Goal: Find specific page/section: Find specific page/section

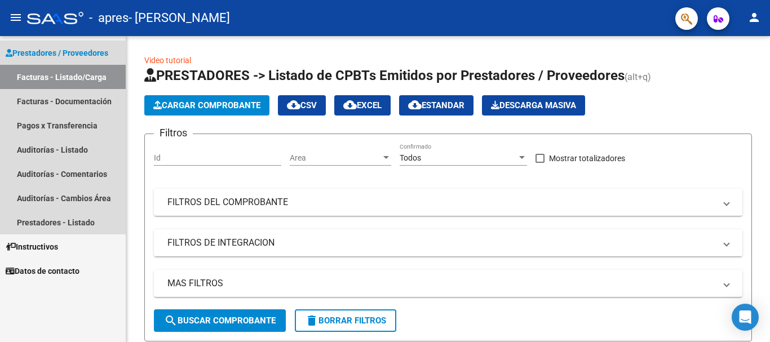
click at [52, 81] on link "Facturas - Listado/Carga" at bounding box center [63, 77] width 126 height 24
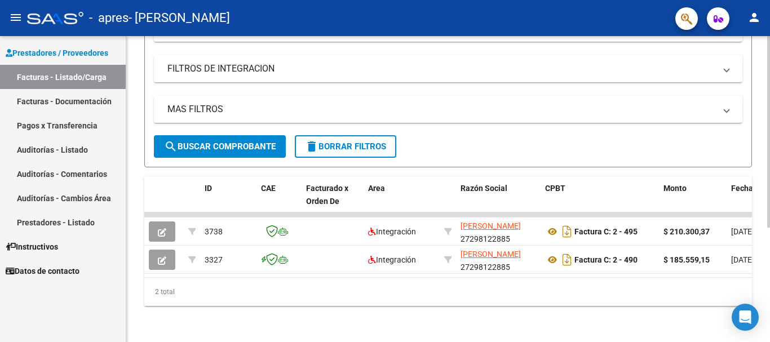
scroll to position [183, 0]
click at [769, 193] on div at bounding box center [768, 246] width 3 height 192
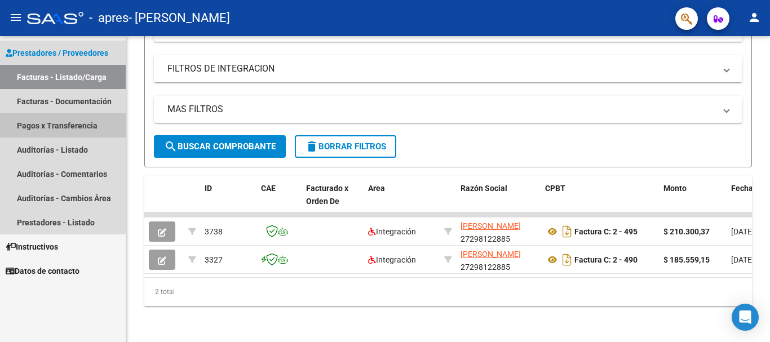
click at [53, 121] on link "Pagos x Transferencia" at bounding box center [63, 125] width 126 height 24
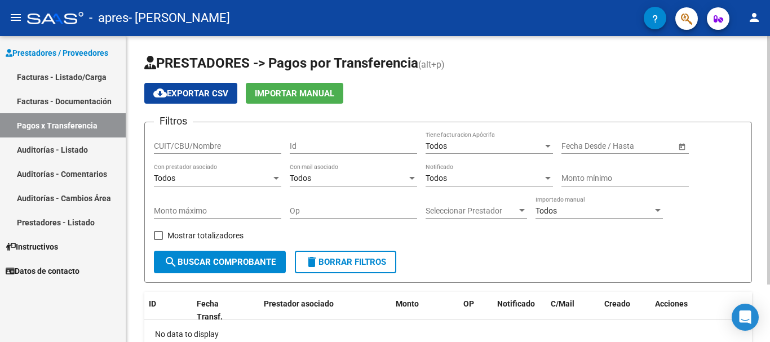
click at [765, 129] on div "PRESTADORES -> Pagos por Transferencia (alt+p) cloud_download Exportar CSV Impo…" at bounding box center [449, 224] width 646 height 377
click at [213, 144] on input "CUIT/CBU/Nombre" at bounding box center [217, 146] width 127 height 10
type input "2"
click at [758, 59] on div "PRESTADORES -> Pagos por Transferencia (alt+p) cloud_download Exportar CSV Impo…" at bounding box center [449, 224] width 646 height 377
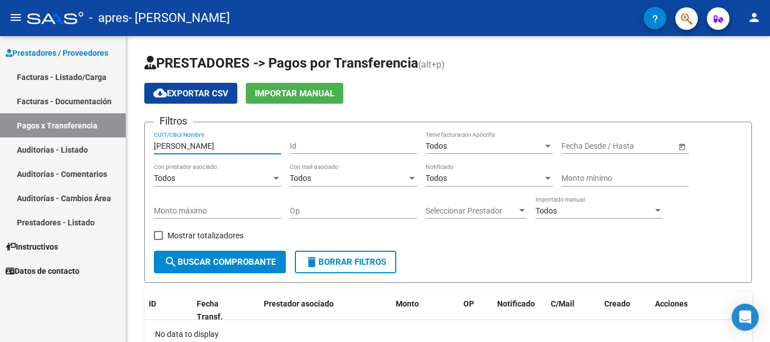
type input "[PERSON_NAME]"
click at [34, 144] on link "Auditorías - Listado" at bounding box center [63, 150] width 126 height 24
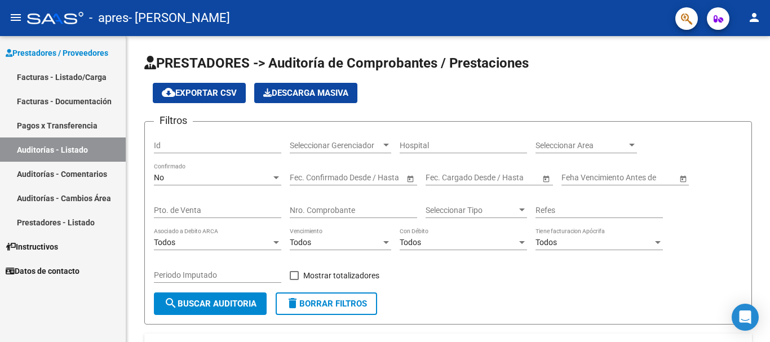
click at [82, 123] on link "Pagos x Transferencia" at bounding box center [63, 125] width 126 height 24
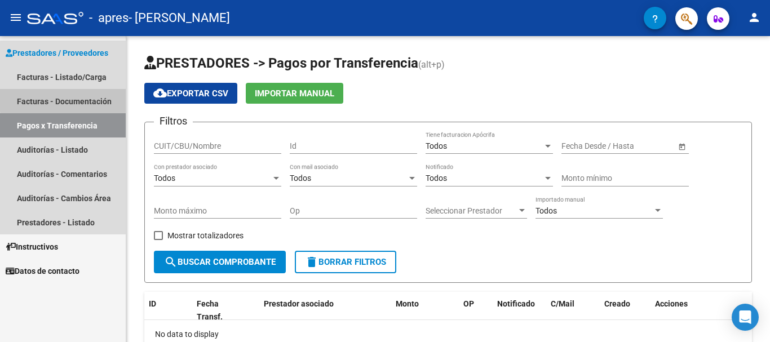
click at [71, 99] on link "Facturas - Documentación" at bounding box center [63, 101] width 126 height 24
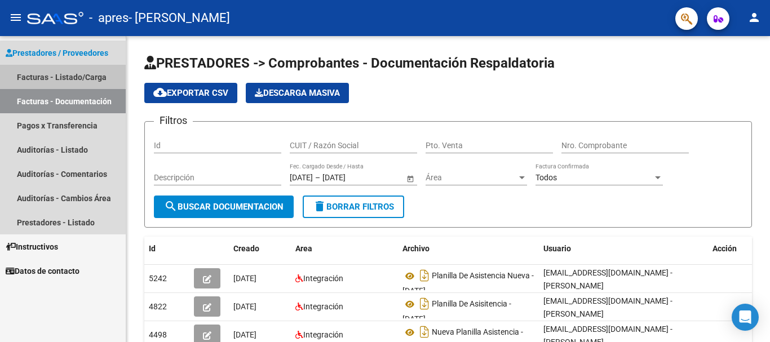
click at [62, 76] on link "Facturas - Listado/Carga" at bounding box center [63, 77] width 126 height 24
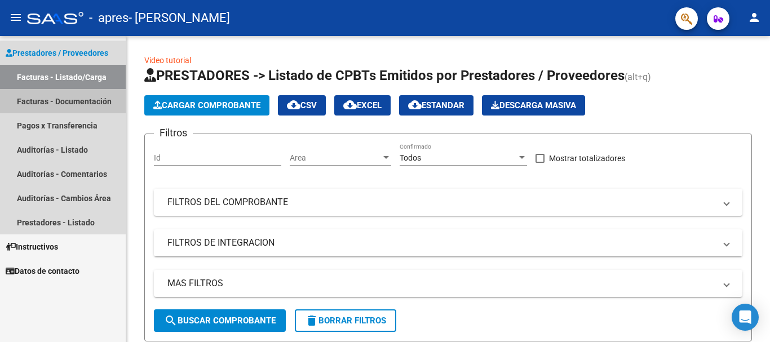
click at [62, 103] on link "Facturas - Documentación" at bounding box center [63, 101] width 126 height 24
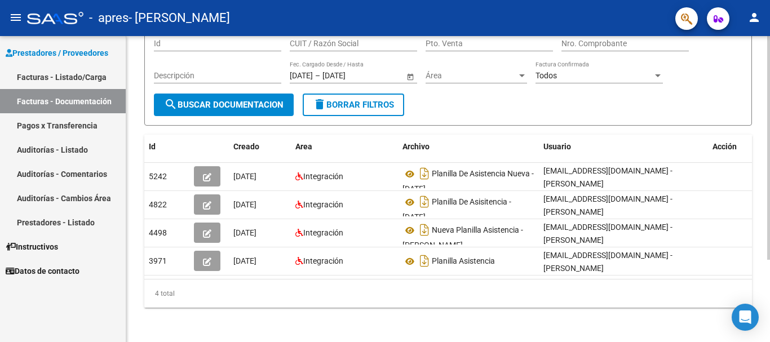
scroll to position [107, 0]
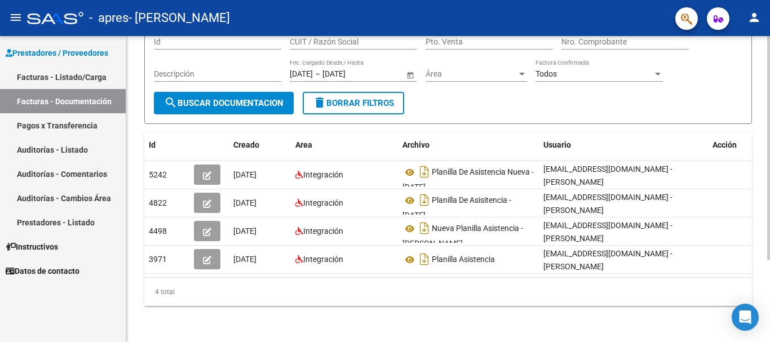
click at [769, 224] on div at bounding box center [768, 230] width 3 height 224
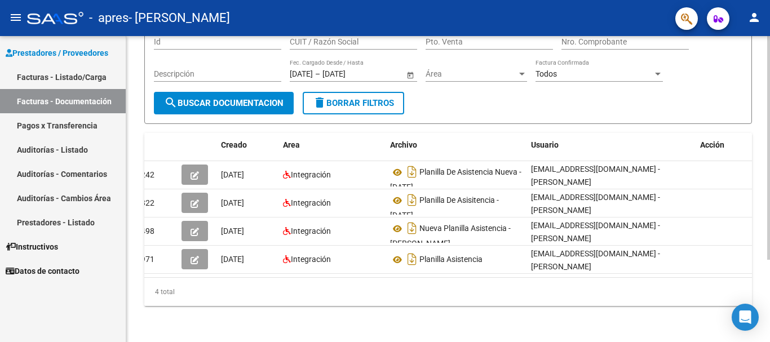
scroll to position [0, 0]
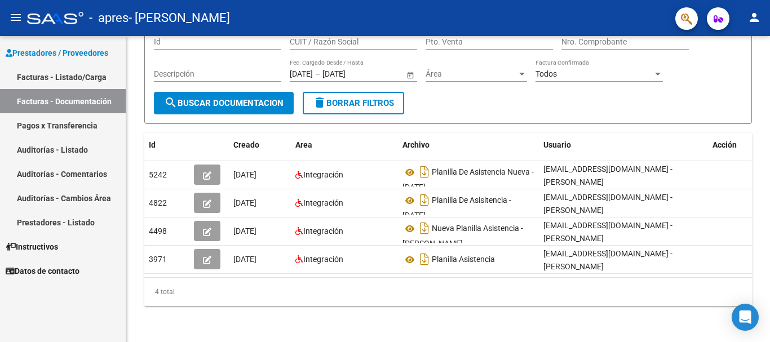
click at [67, 79] on link "Facturas - Listado/Carga" at bounding box center [63, 77] width 126 height 24
